Goal: Task Accomplishment & Management: Manage account settings

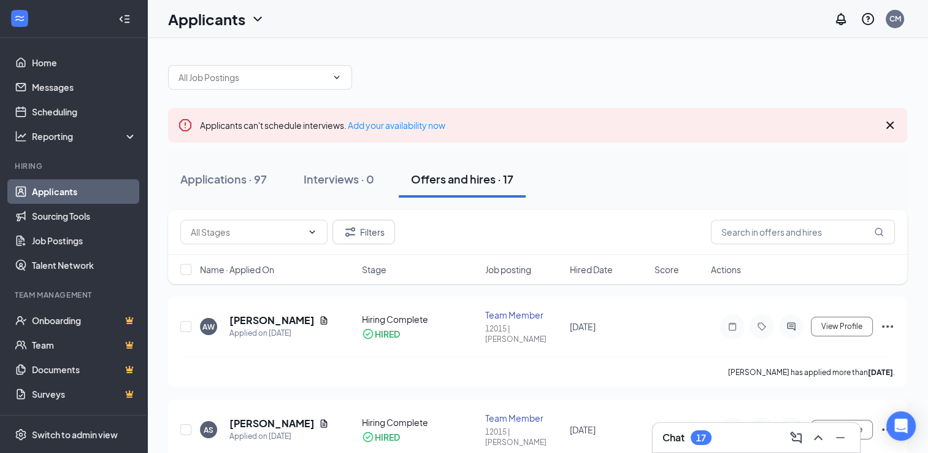
click at [64, 190] on link "Applicants" at bounding box center [84, 191] width 105 height 25
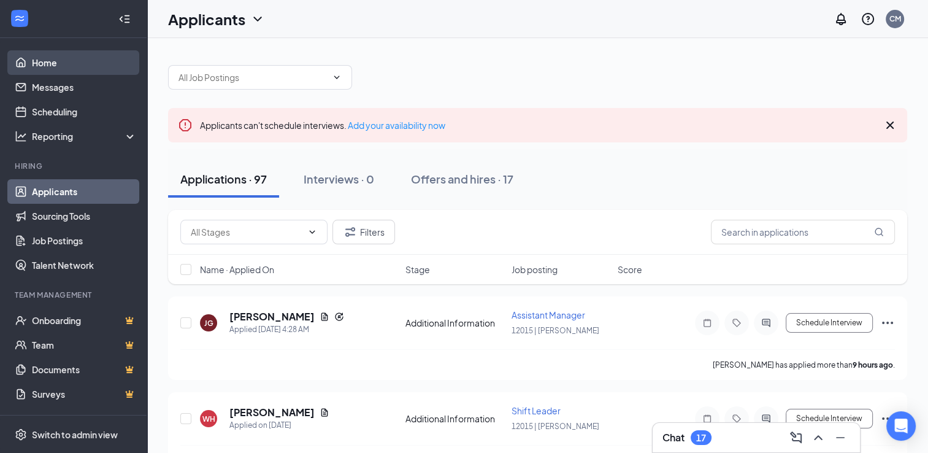
click at [67, 56] on link "Home" at bounding box center [84, 62] width 105 height 25
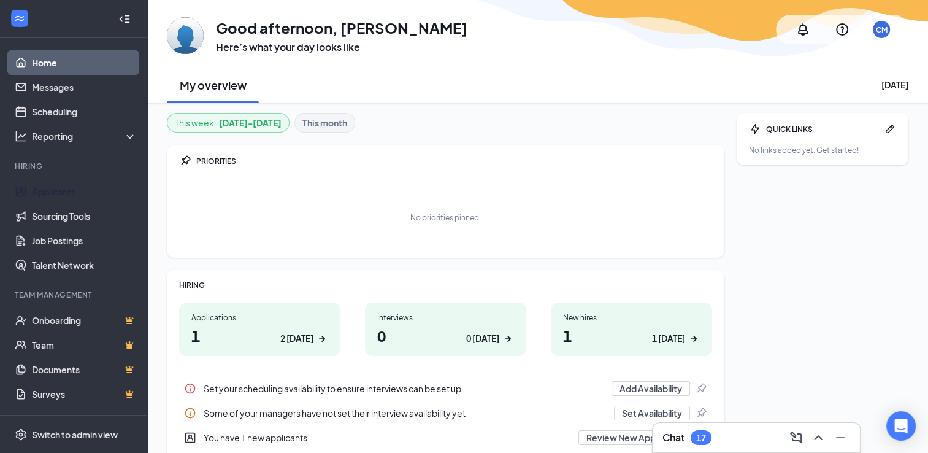
click at [60, 178] on li "Hiring Applicants Sourcing Tools Job Postings Talent Network" at bounding box center [73, 219] width 147 height 117
click at [47, 190] on link "Applicants" at bounding box center [84, 191] width 105 height 25
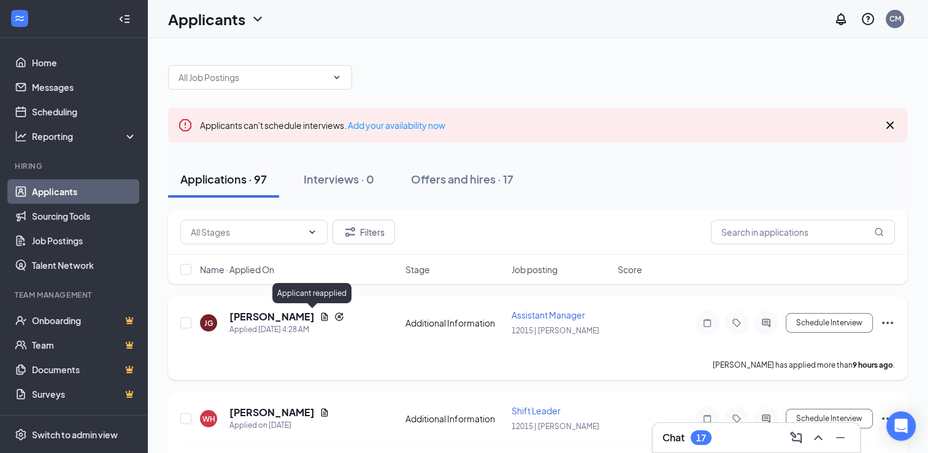
click at [334, 318] on icon "Reapply" at bounding box center [339, 317] width 10 height 10
click at [303, 291] on div "Applicant reapplied" at bounding box center [311, 293] width 79 height 20
click at [322, 313] on icon "Document" at bounding box center [325, 316] width 7 height 8
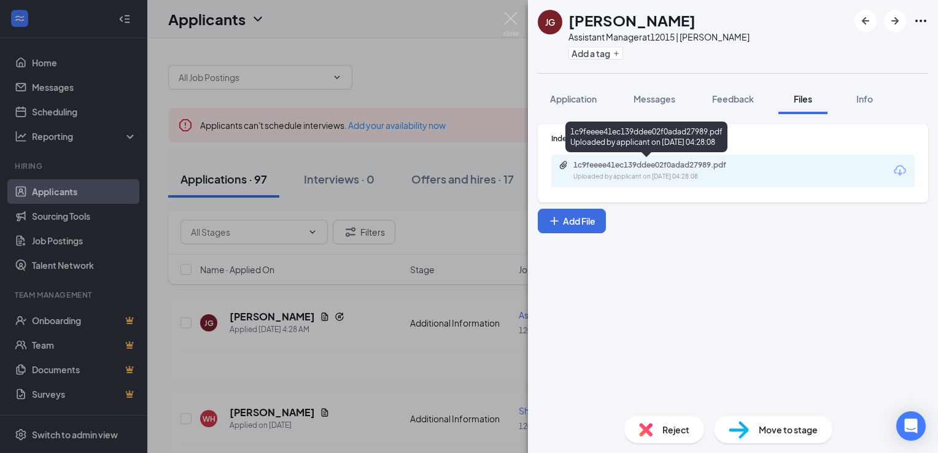
click at [649, 168] on div "1c9feeee41ec139ddee02f0adad27989.pdf" at bounding box center [659, 165] width 172 height 10
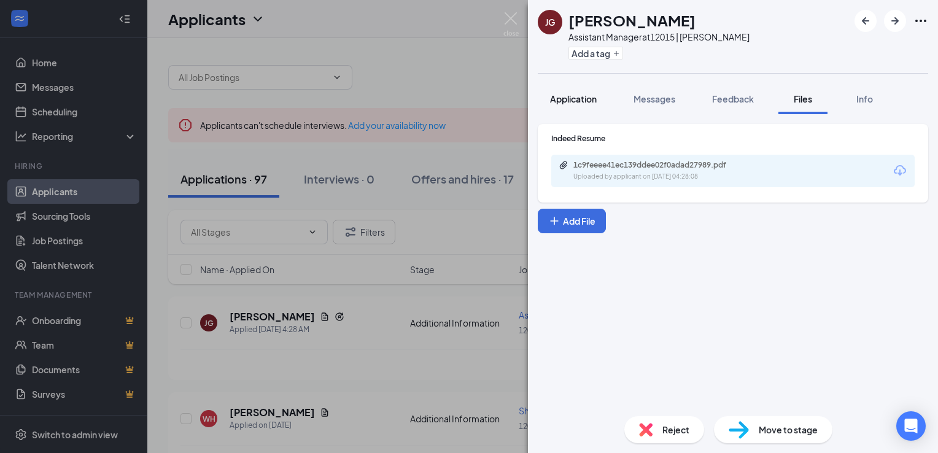
click at [566, 112] on button "Application" at bounding box center [572, 98] width 71 height 31
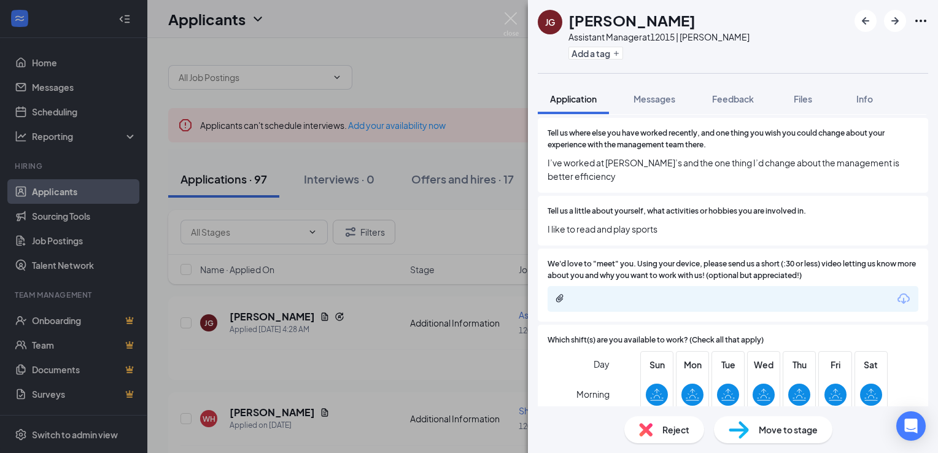
scroll to position [907, 0]
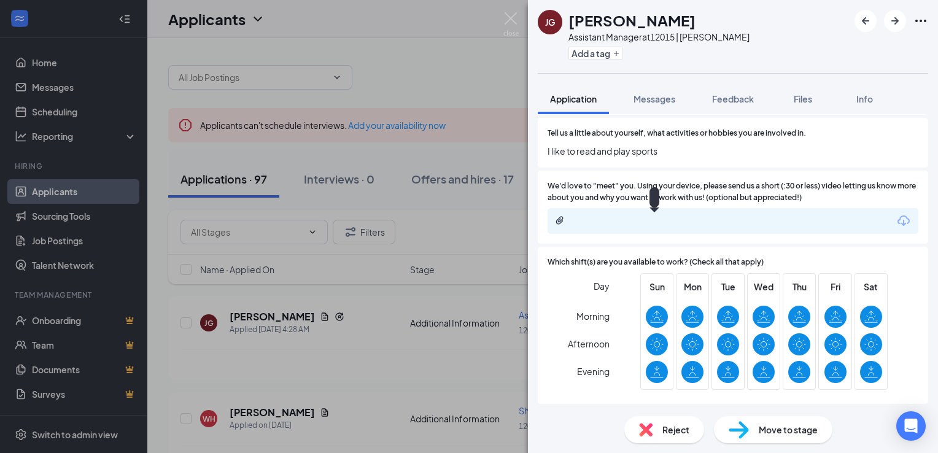
click at [557, 218] on icon "Paperclip" at bounding box center [560, 220] width 10 height 10
click at [562, 215] on icon "Paperclip" at bounding box center [560, 220] width 10 height 10
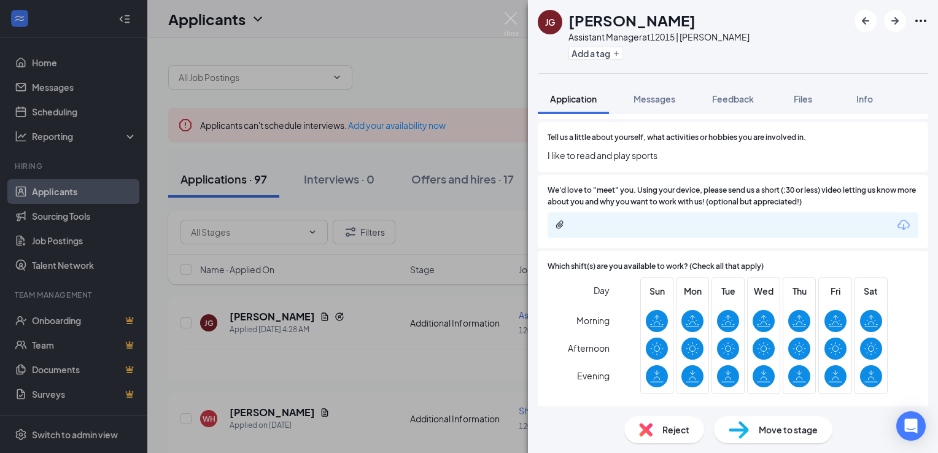
click at [897, 223] on icon "Download" at bounding box center [903, 225] width 12 height 10
click at [191, 38] on div "[PERSON_NAME] [PERSON_NAME] Assistant Manager at 12015 | [PERSON_NAME] Add a ta…" at bounding box center [469, 226] width 938 height 453
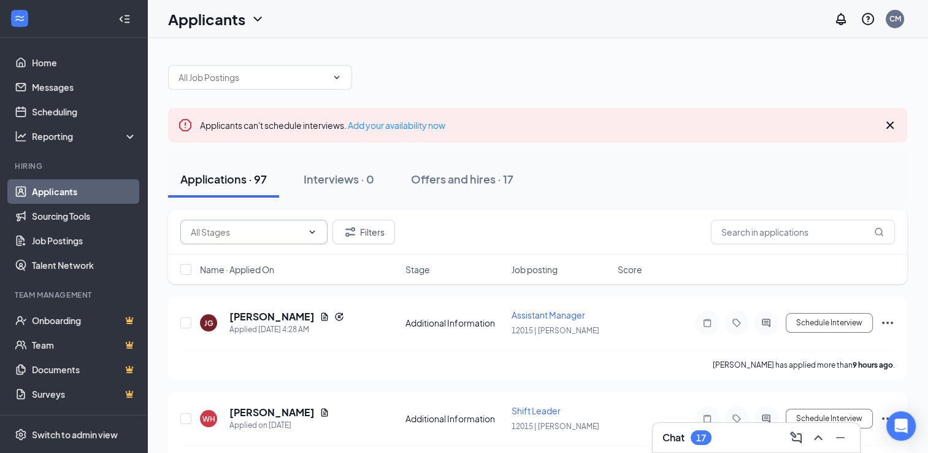
click at [260, 220] on span at bounding box center [253, 232] width 147 height 25
click at [456, 180] on div "Offers and hires · 17" at bounding box center [462, 178] width 102 height 15
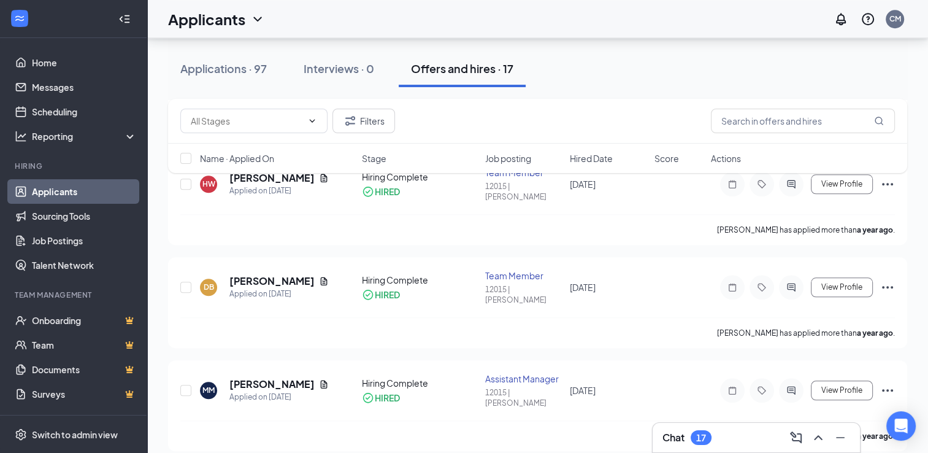
scroll to position [1174, 0]
click at [61, 340] on link "Team" at bounding box center [84, 345] width 105 height 25
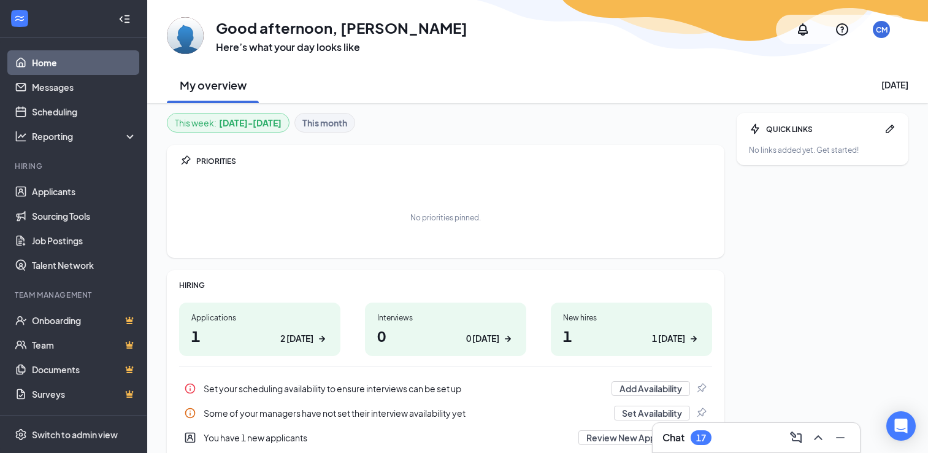
scroll to position [53, 0]
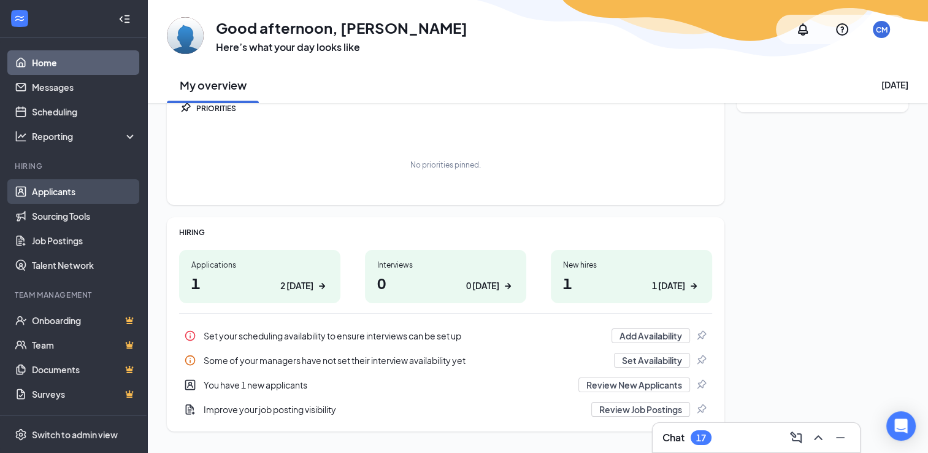
click at [66, 190] on link "Applicants" at bounding box center [84, 191] width 105 height 25
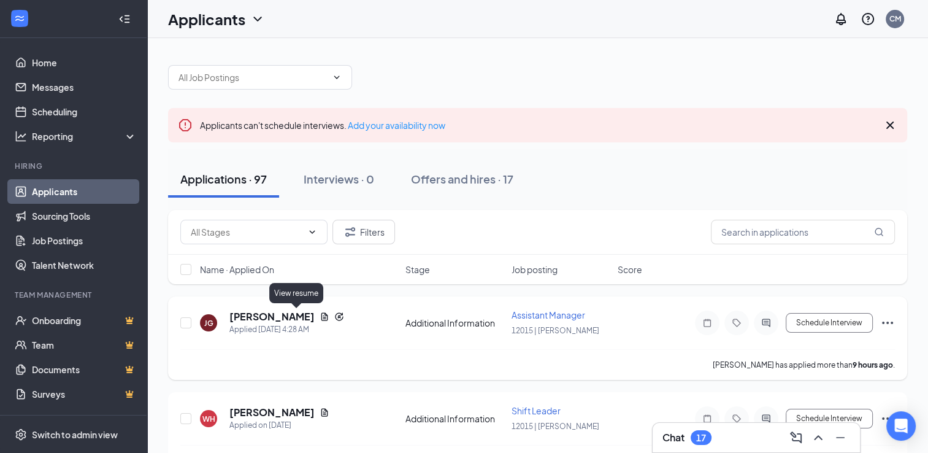
click at [322, 317] on icon "Document" at bounding box center [325, 316] width 7 height 8
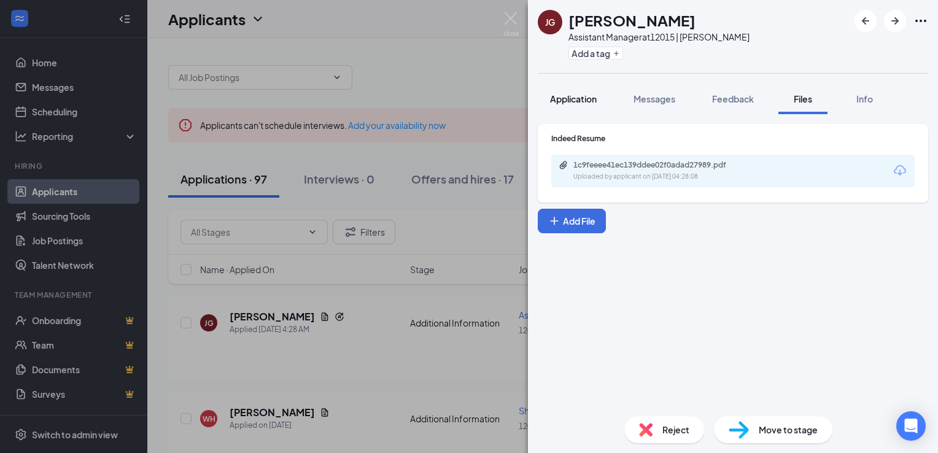
click at [572, 91] on button "Application" at bounding box center [572, 98] width 71 height 31
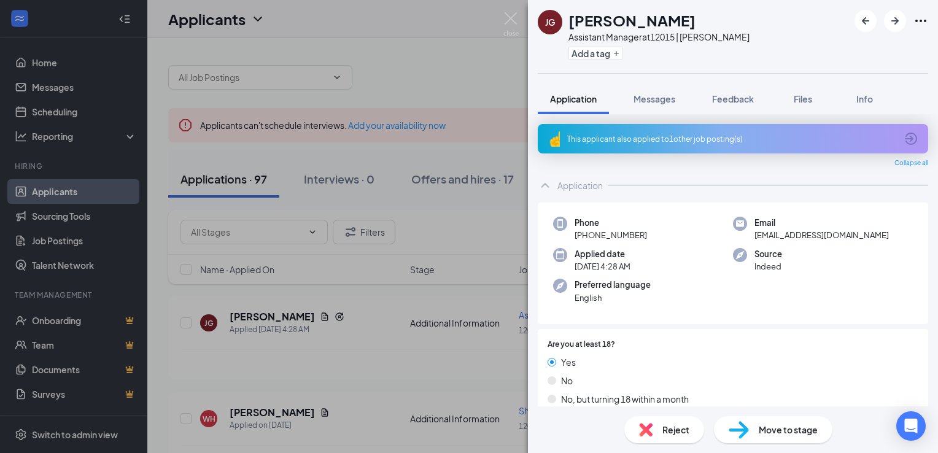
click at [649, 139] on div "This applicant also applied to 1 other job posting(s)" at bounding box center [731, 139] width 329 height 10
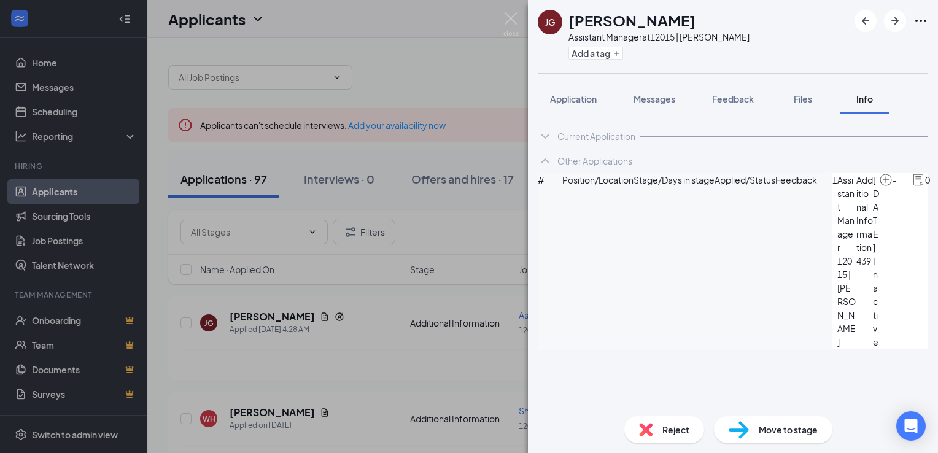
click at [383, 194] on div "JG Justin Gates Assistant Manager at 12015 | JM Cullman Add a tag Application M…" at bounding box center [469, 226] width 938 height 453
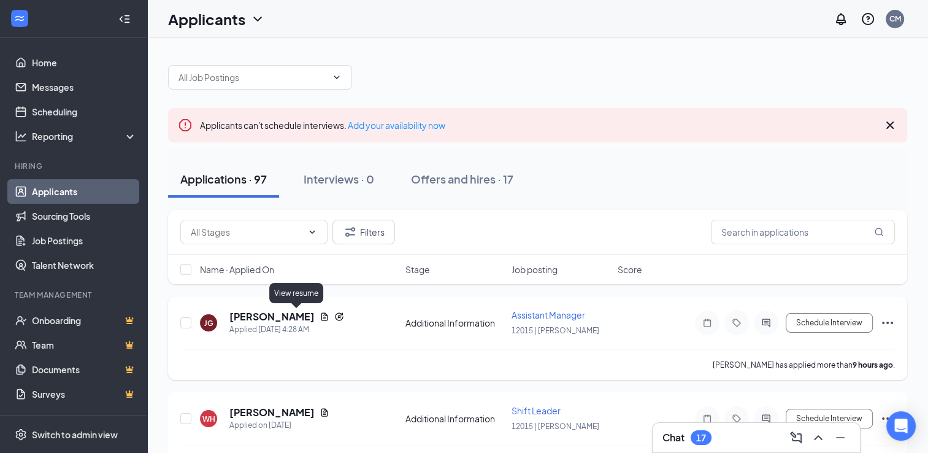
click at [322, 314] on icon "Document" at bounding box center [325, 316] width 7 height 8
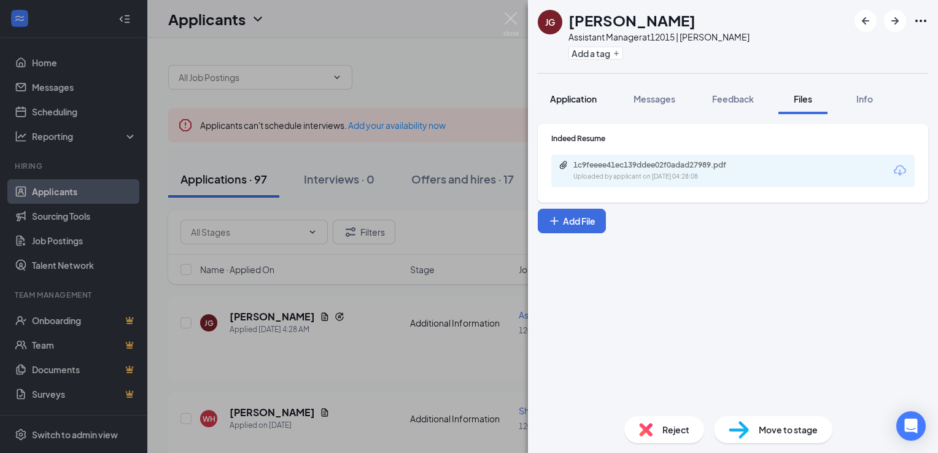
click at [569, 98] on span "Application" at bounding box center [573, 98] width 47 height 11
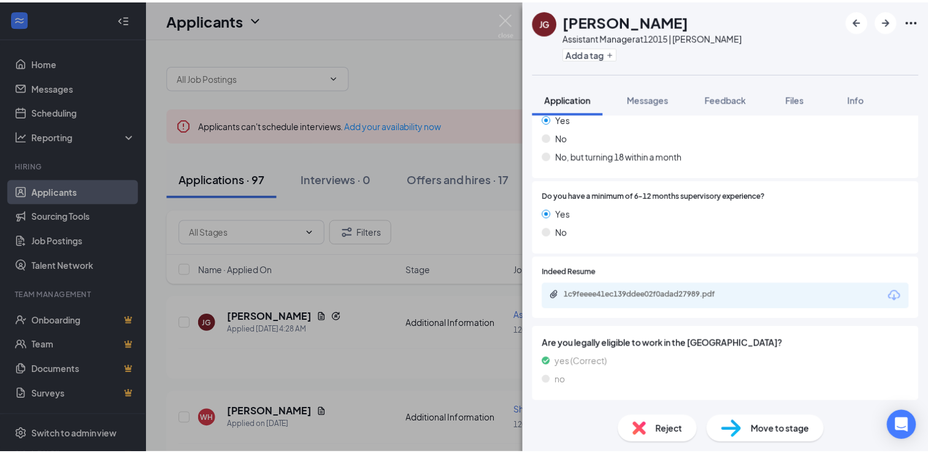
scroll to position [243, 0]
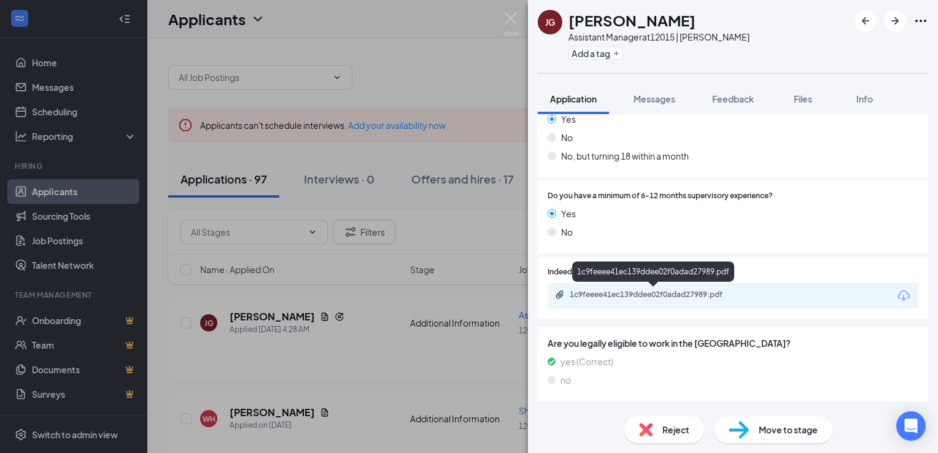
click at [669, 297] on div "1c9feeee41ec139ddee02f0adad27989.pdf" at bounding box center [655, 295] width 172 height 10
click at [512, 21] on img at bounding box center [510, 24] width 15 height 24
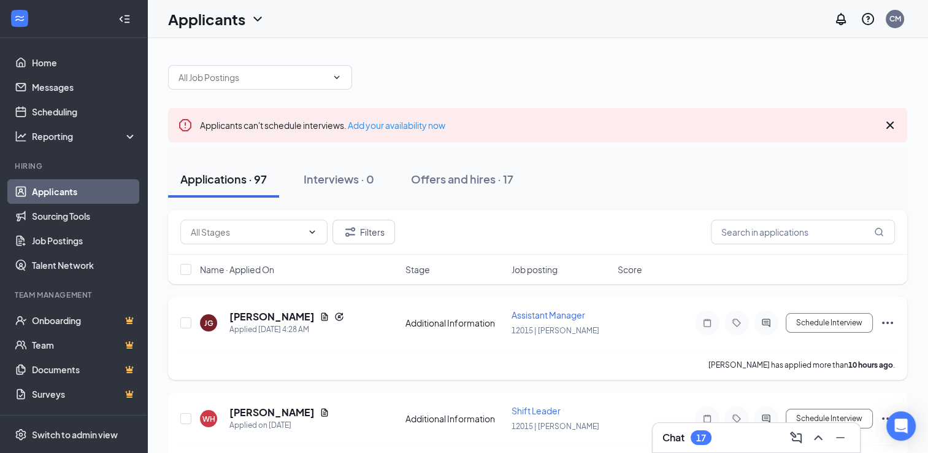
click at [322, 316] on icon "Document" at bounding box center [325, 316] width 7 height 8
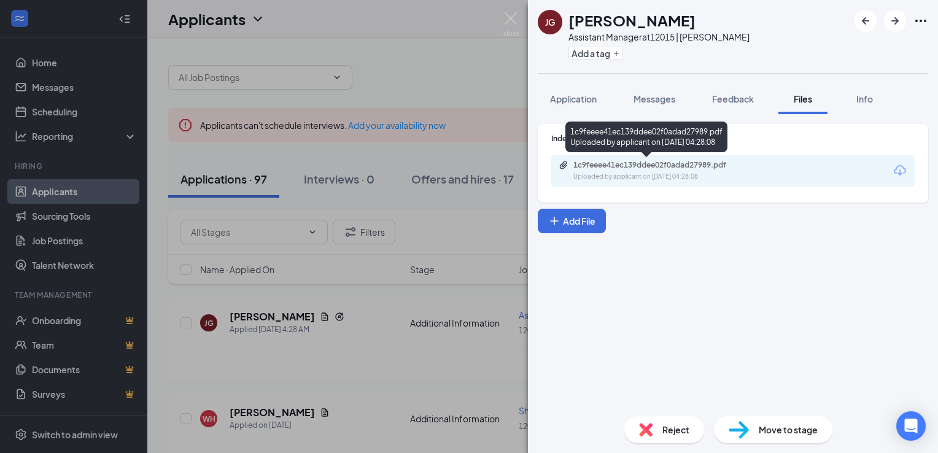
click at [660, 175] on div "Uploaded by applicant on [DATE] 04:28:08" at bounding box center [665, 177] width 184 height 10
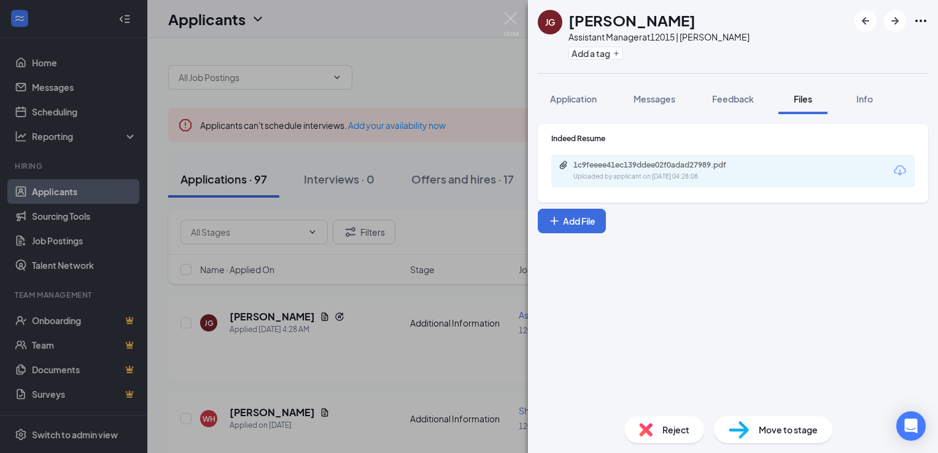
click at [519, 23] on div "JG Justin Gates Assistant Manager at 12015 | JM Cullman Add a tag Application M…" at bounding box center [469, 226] width 938 height 453
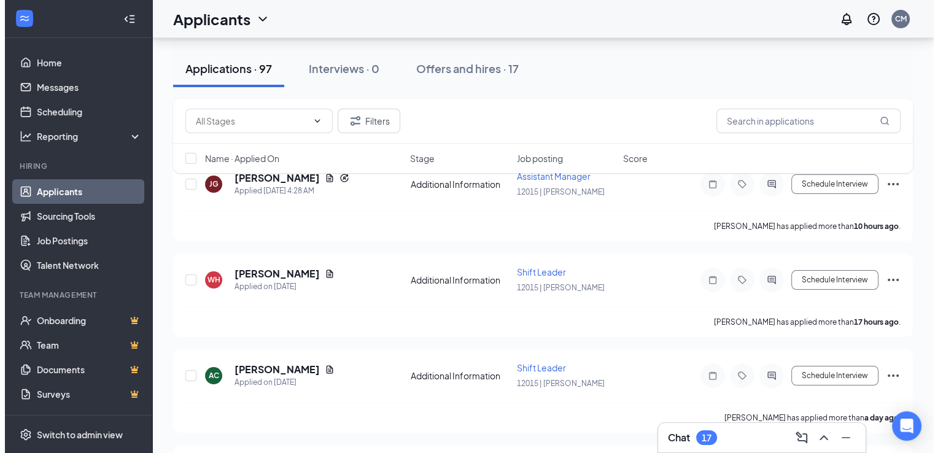
scroll to position [141, 0]
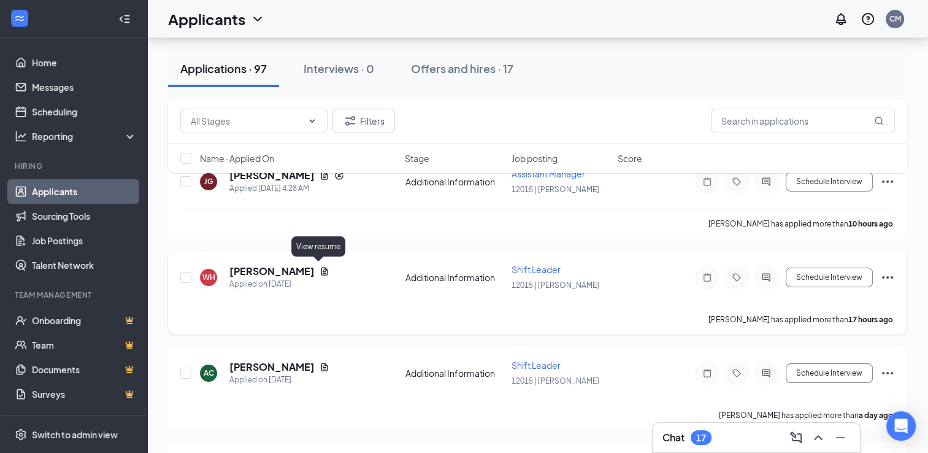
click at [322, 269] on icon "Document" at bounding box center [325, 271] width 7 height 8
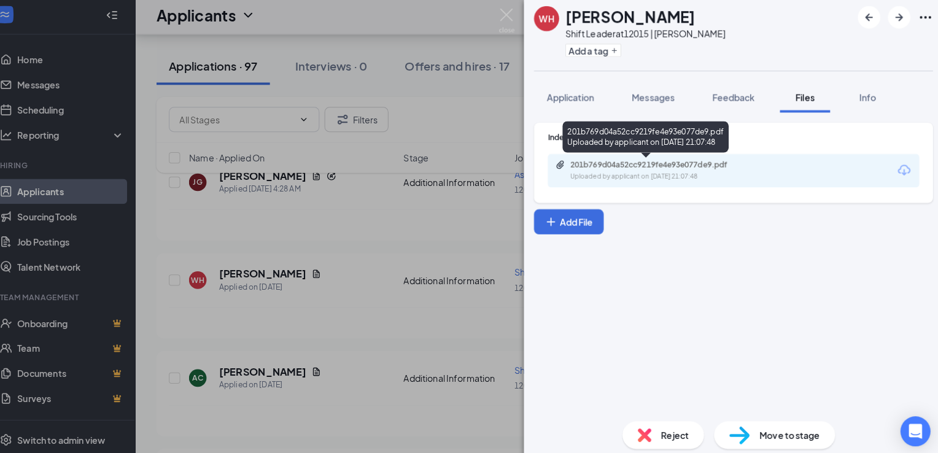
scroll to position [141, 0]
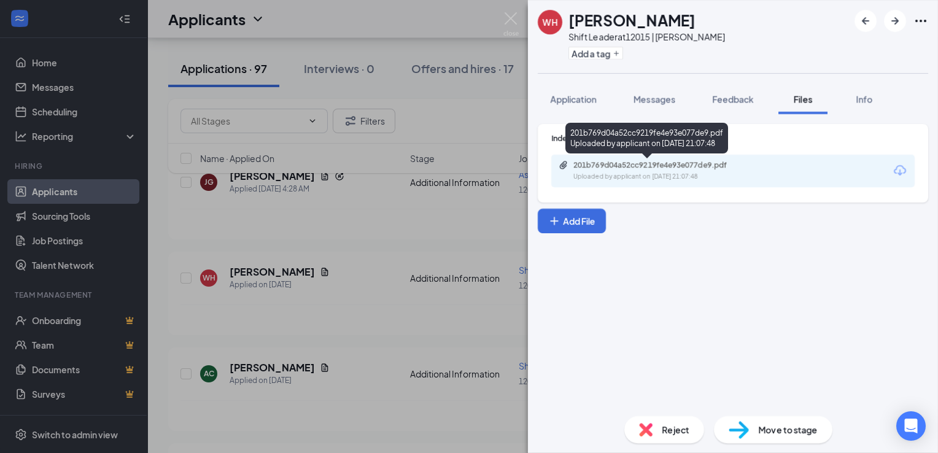
click at [712, 170] on div "201b769d04a52cc9219fe4e93e077de9.pdf Uploaded by applicant on Sep 14, 2025 at 2…" at bounding box center [657, 170] width 199 height 21
